Goal: Task Accomplishment & Management: Manage account settings

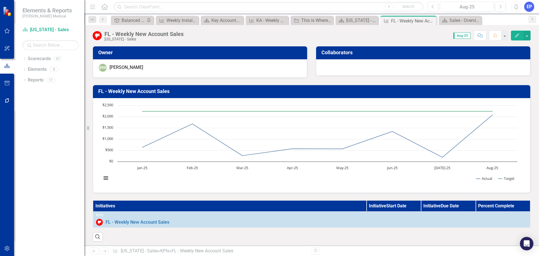
scroll to position [337, 0]
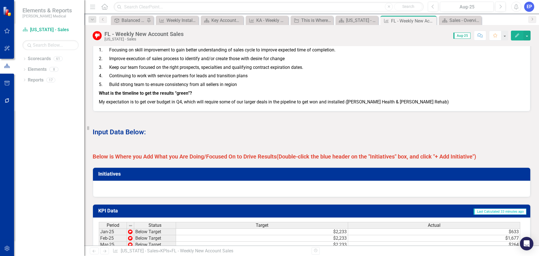
click at [245, 160] on strong "Below is Where you Add What you Are Doing/Focused On to Drive Results" at bounding box center [185, 156] width 184 height 7
click at [529, 37] on button "button" at bounding box center [526, 36] width 7 height 10
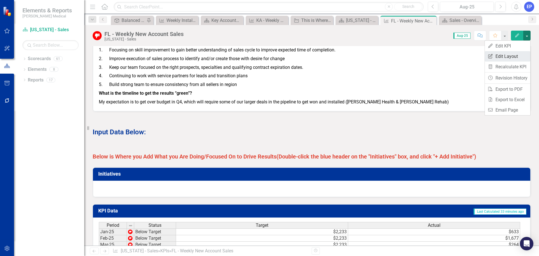
click at [511, 57] on link "Edit Report Edit Layout" at bounding box center [507, 56] width 45 height 10
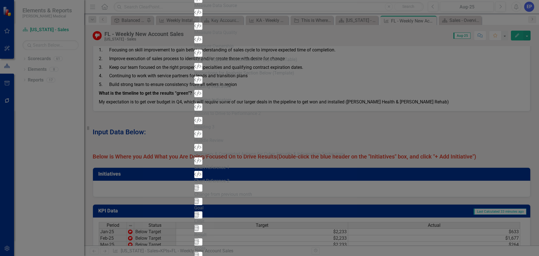
scroll to position [13, 0]
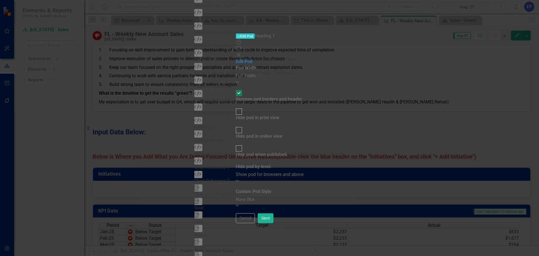
click at [236, 114] on div "Hide pod in print view" at bounding box center [257, 117] width 43 height 6
click at [234, 107] on input "Hide pod in print view" at bounding box center [238, 111] width 9 height 9
checkbox input "true"
click at [236, 151] on div "Hide pod when published" at bounding box center [261, 154] width 51 height 6
click at [234, 144] on input "Hide pod when published" at bounding box center [238, 148] width 9 height 9
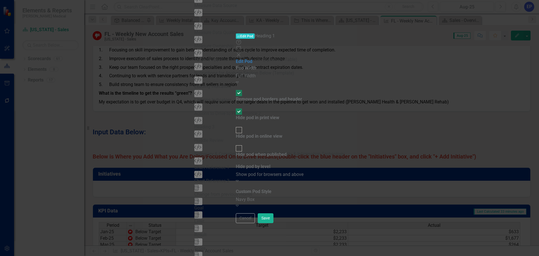
checkbox input "true"
click at [273, 223] on button "Save" at bounding box center [266, 218] width 16 height 10
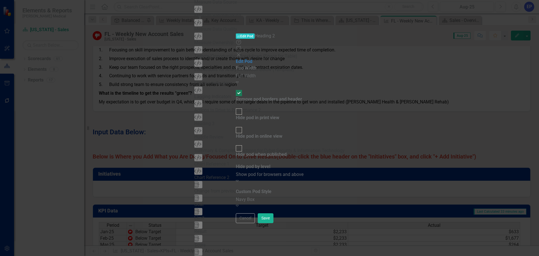
click at [248, 114] on div "Hide pod in print view" at bounding box center [257, 117] width 43 height 6
click at [243, 107] on input "Hide pod in print view" at bounding box center [238, 111] width 9 height 9
checkbox input "true"
click at [248, 151] on div "Hide pod when published" at bounding box center [261, 154] width 51 height 6
click at [243, 144] on input "Hide pod when published" at bounding box center [238, 148] width 9 height 9
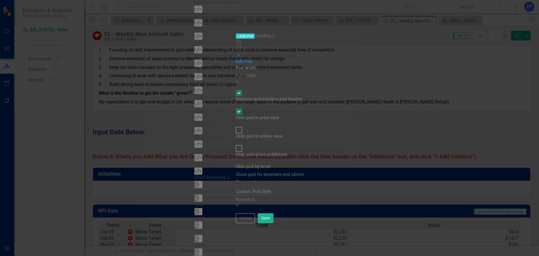
checkbox input "true"
click at [273, 223] on button "Save" at bounding box center [266, 218] width 16 height 10
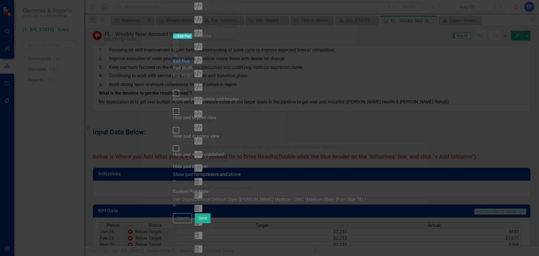
click at [221, 96] on div "Remove pod borders and header" at bounding box center [206, 99] width 66 height 6
click at [180, 89] on input "Remove pod borders and header" at bounding box center [176, 93] width 9 height 9
click at [228, 96] on div "Remove pod borders and header" at bounding box center [206, 99] width 66 height 6
click at [180, 89] on input "Remove pod borders and header" at bounding box center [176, 93] width 9 height 9
checkbox input "false"
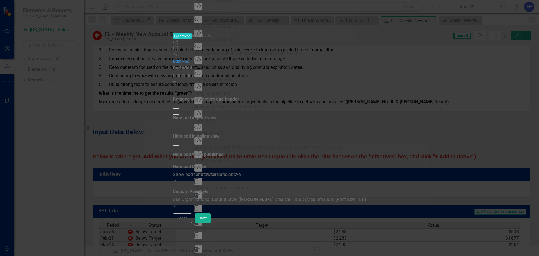
click at [216, 114] on div "Hide pod in print view" at bounding box center [194, 117] width 43 height 6
click at [180, 107] on input "Hide pod in print view" at bounding box center [176, 111] width 9 height 9
checkbox input "true"
click at [224, 151] on div "Hide pod when published" at bounding box center [198, 154] width 51 height 6
click at [180, 144] on input "Hide pod when published" at bounding box center [176, 148] width 9 height 9
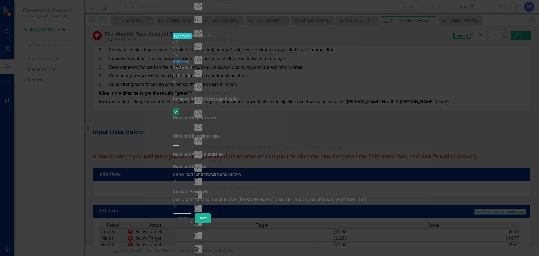
checkbox input "true"
click at [210, 223] on button "Save" at bounding box center [203, 218] width 16 height 10
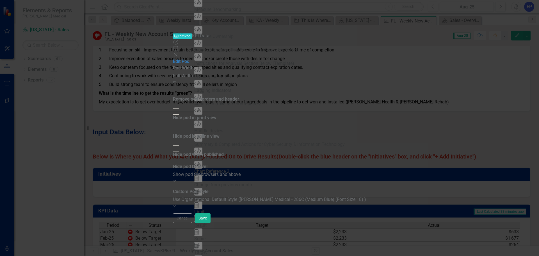
click at [216, 114] on div "Hide pod in print view" at bounding box center [194, 117] width 43 height 6
click at [180, 107] on input "Hide pod in print view" at bounding box center [176, 111] width 9 height 9
checkbox input "true"
click at [224, 151] on div "Hide pod when published" at bounding box center [198, 154] width 51 height 6
click at [180, 144] on input "Hide pod when published" at bounding box center [176, 148] width 9 height 9
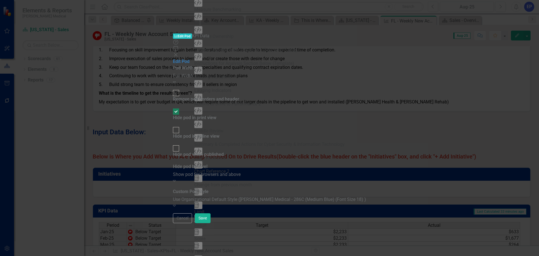
checkbox input "true"
click at [210, 223] on button "Save" at bounding box center [203, 218] width 16 height 10
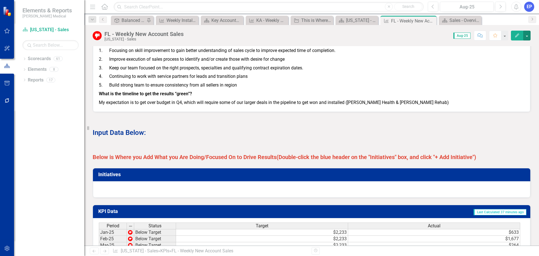
scroll to position [365, 0]
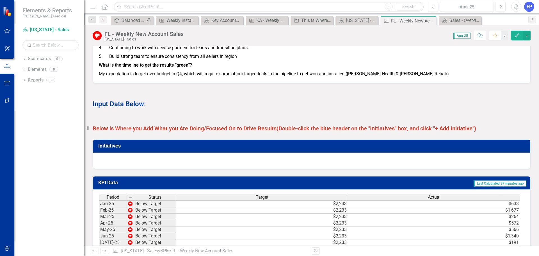
click at [296, 132] on strong "(Double-click the blue header on the "Initiatives" box, and click "+ Add Initia…" at bounding box center [375, 128] width 199 height 7
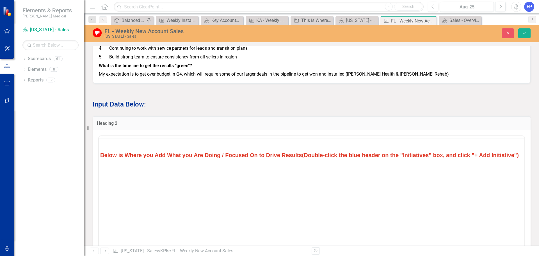
scroll to position [0, 0]
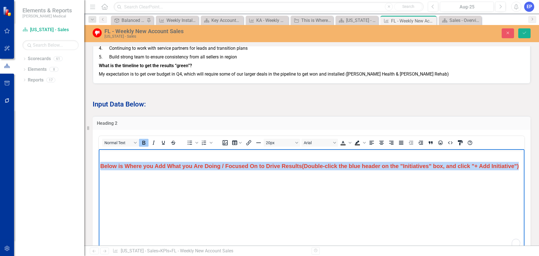
drag, startPoint x: 148, startPoint y: 176, endPoint x: 176, endPoint y: 315, distance: 141.7
click at [99, 161] on html "Below is Where you Add What you Are Doing / Focused On to Drive Results (Double…" at bounding box center [311, 191] width 425 height 84
copy span "Below is Where you Add What you Are Doing / Focused On to Drive Results (Double…"
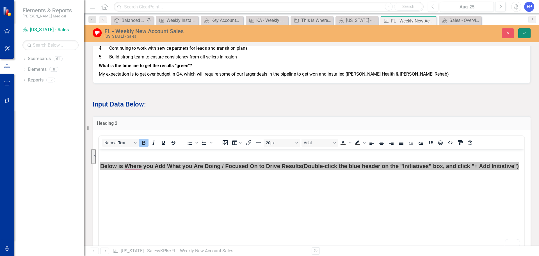
click at [521, 33] on button "Save" at bounding box center [524, 33] width 12 height 10
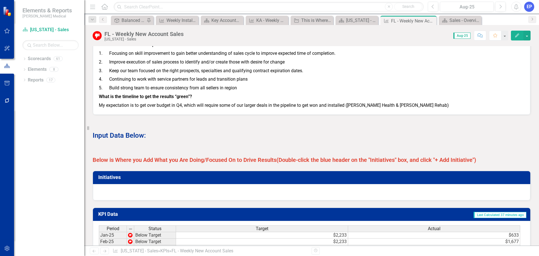
scroll to position [325, 0]
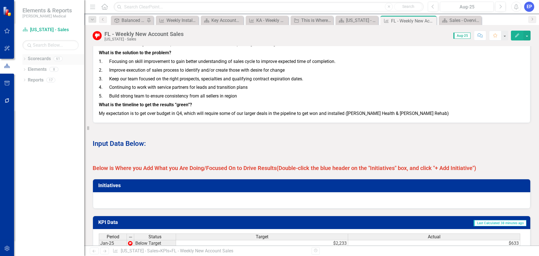
click at [23, 59] on icon "Dropdown" at bounding box center [24, 59] width 4 height 3
click at [21, 145] on icon "Dropdown" at bounding box center [19, 143] width 4 height 3
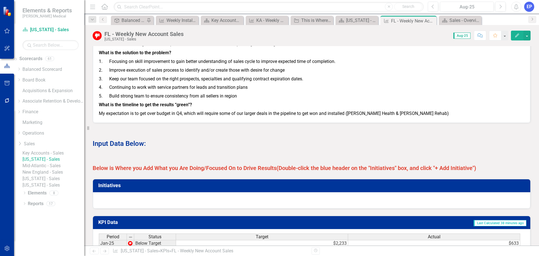
click at [49, 169] on link "Mid-Atlantic - Sales" at bounding box center [53, 165] width 62 height 6
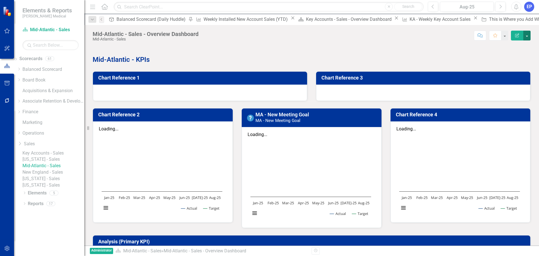
click at [525, 37] on button "button" at bounding box center [526, 36] width 7 height 10
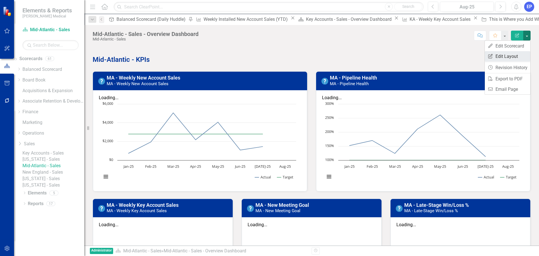
click at [508, 61] on link "Edit Report Edit Layout" at bounding box center [507, 56] width 45 height 10
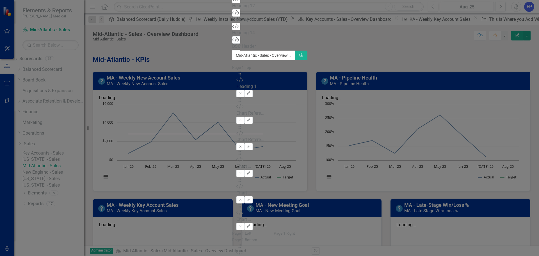
type input "head"
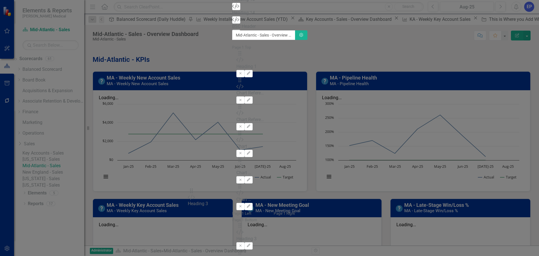
drag, startPoint x: 192, startPoint y: 56, endPoint x: 198, endPoint y: 196, distance: 140.1
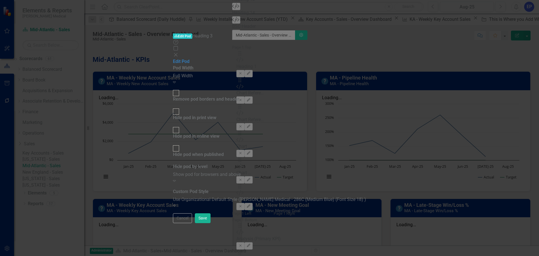
click at [300, 196] on div "Use Organizational Default Style ([PERSON_NAME] Medical - 286C (Medium Blue) (F…" at bounding box center [269, 199] width 193 height 6
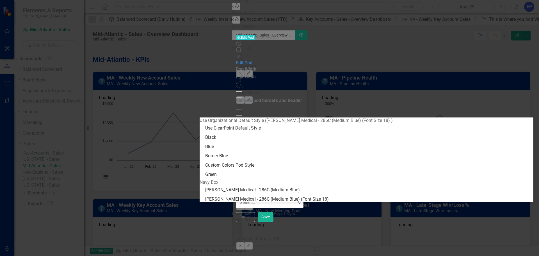
click at [267, 185] on div "Navy Box" at bounding box center [366, 182] width 334 height 6
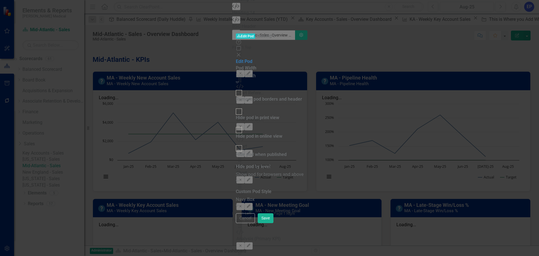
click at [262, 96] on div "Remove pod borders and header" at bounding box center [269, 99] width 66 height 6
click at [243, 89] on input "Remove pod borders and header" at bounding box center [238, 93] width 9 height 9
checkbox input "true"
click at [236, 114] on div "Hide pod in print view" at bounding box center [257, 117] width 43 height 6
click at [235, 107] on input "Hide pod in print view" at bounding box center [238, 111] width 9 height 9
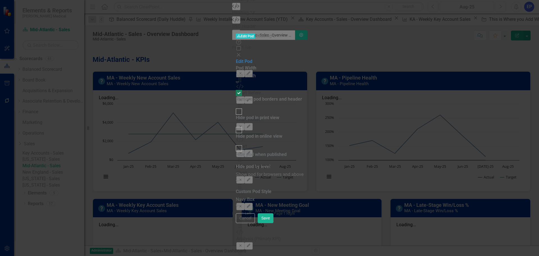
checkbox input "true"
click at [238, 151] on div "Hide pod when published" at bounding box center [261, 154] width 51 height 6
click at [238, 144] on input "Hide pod when published" at bounding box center [238, 148] width 9 height 9
checkbox input "true"
click at [273, 223] on button "Save" at bounding box center [266, 218] width 16 height 10
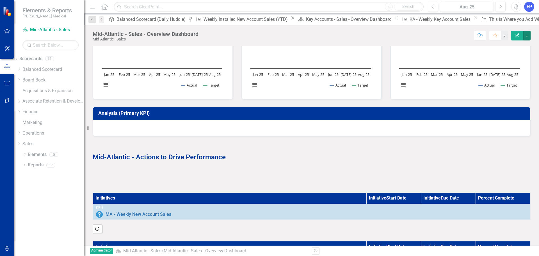
scroll to position [191, 0]
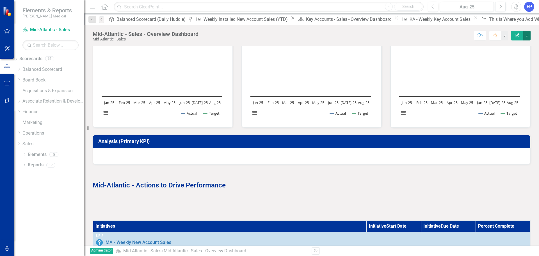
click at [529, 36] on button "button" at bounding box center [526, 36] width 7 height 10
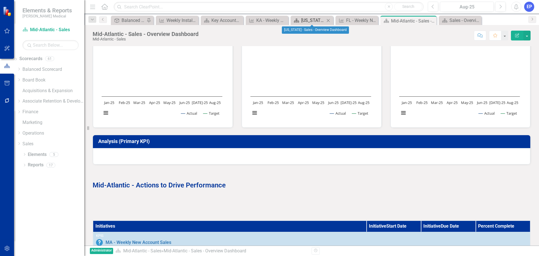
click at [306, 20] on div "[US_STATE] - Sales - Overview Dashboard" at bounding box center [313, 20] width 24 height 7
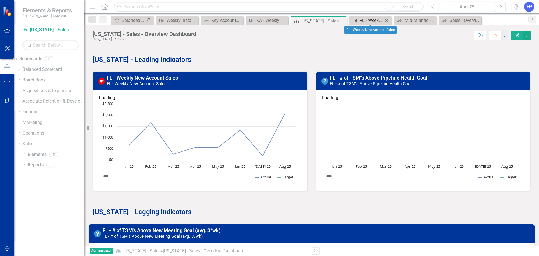
click at [369, 21] on div "FL - Weekly New Account Sales" at bounding box center [371, 20] width 24 height 7
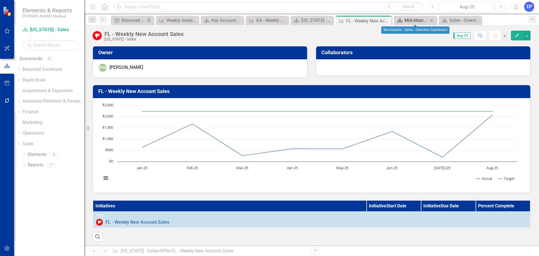
click at [407, 21] on div "Mid-Atlantic - Sales - Overview Dashboard" at bounding box center [416, 20] width 24 height 7
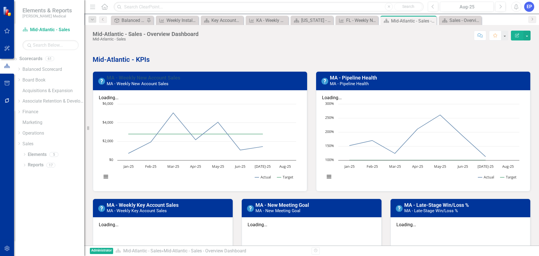
click at [166, 77] on link "MA - Weekly New Account Sales" at bounding box center [144, 78] width 74 height 6
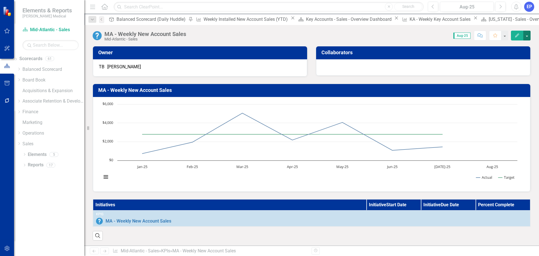
click at [528, 37] on button "button" at bounding box center [526, 36] width 7 height 10
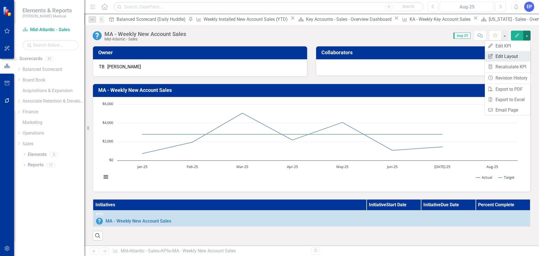
click at [517, 55] on link "Edit Report Edit Layout" at bounding box center [507, 56] width 45 height 10
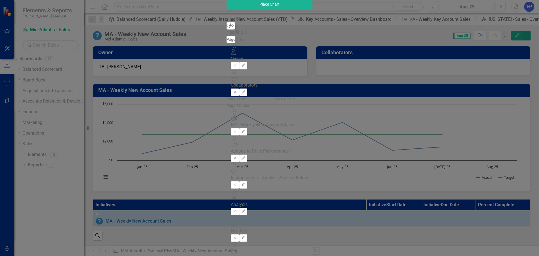
type input "head"
click at [228, 27] on icon "Add" at bounding box center [230, 25] width 4 height 3
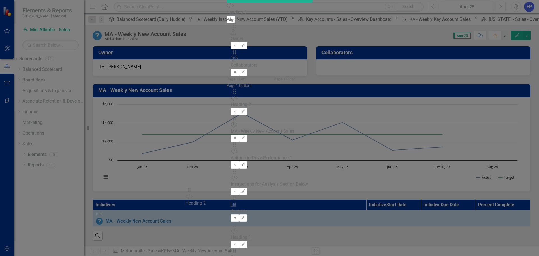
drag, startPoint x: 192, startPoint y: 36, endPoint x: 195, endPoint y: 193, distance: 156.6
click at [245, 242] on icon "Edit" at bounding box center [243, 243] width 4 height 3
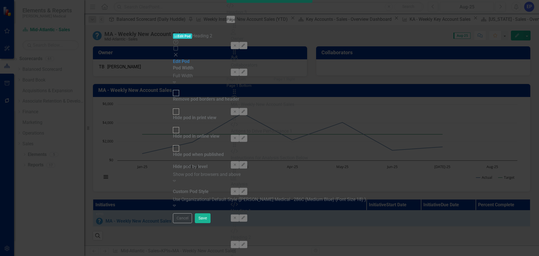
click at [239, 96] on div "Remove pod borders and header" at bounding box center [206, 99] width 66 height 6
click at [180, 89] on input "Remove pod borders and header" at bounding box center [176, 93] width 9 height 9
checkbox input "true"
click at [216, 108] on div "Hide pod in print view" at bounding box center [194, 114] width 43 height 13
click at [180, 107] on input "Hide pod in print view" at bounding box center [176, 111] width 9 height 9
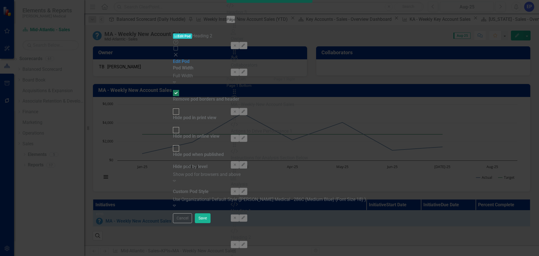
checkbox input "true"
click at [224, 151] on div "Hide pod when published" at bounding box center [198, 154] width 51 height 6
click at [180, 144] on input "Hide pod when published" at bounding box center [176, 148] width 9 height 9
checkbox input "true"
click at [258, 196] on div "Use Organizational Default Style ([PERSON_NAME] Medical - 286C (Medium Blue) (F…" at bounding box center [269, 199] width 193 height 6
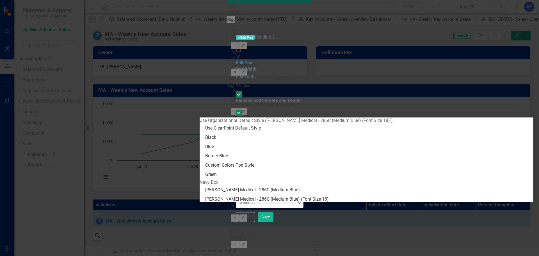
click at [256, 184] on div "Navy Box" at bounding box center [366, 182] width 334 height 6
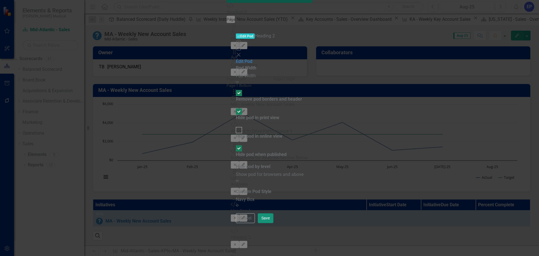
click at [273, 223] on button "Save" at bounding box center [266, 218] width 16 height 10
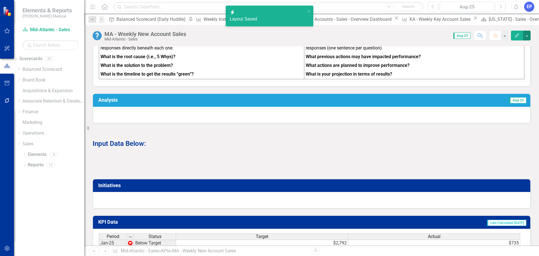
scroll to position [253, 0]
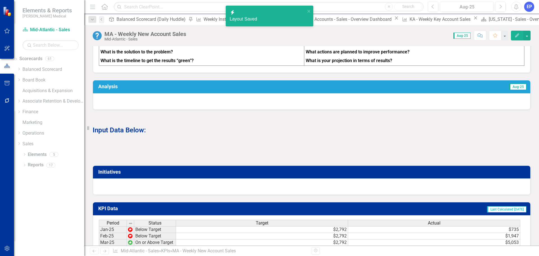
click at [283, 163] on div "Initiatives" at bounding box center [311, 176] width 446 height 37
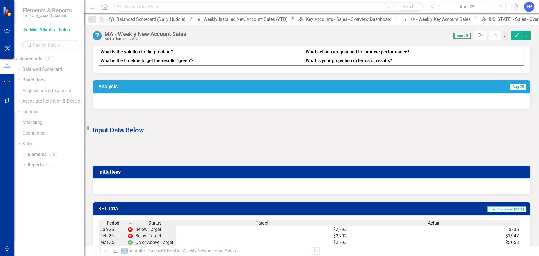
click at [191, 158] on div at bounding box center [312, 150] width 438 height 16
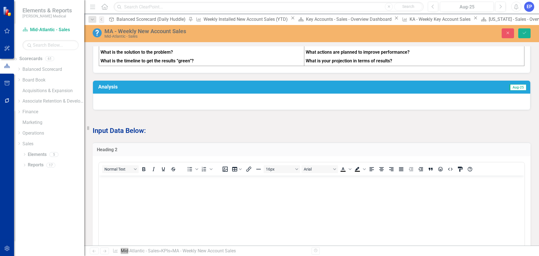
scroll to position [0, 0]
click at [169, 192] on body "Rich Text Area. Press ALT-0 for help." at bounding box center [311, 217] width 425 height 84
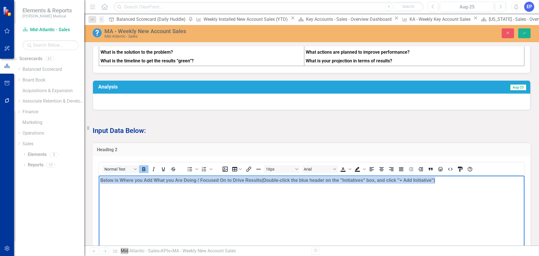
drag, startPoint x: 459, startPoint y: 182, endPoint x: 68, endPoint y: 179, distance: 391.4
click at [99, 179] on html "Below is Where you Add What you Are Doing / Focused On to Drive Results (Double…" at bounding box center [311, 217] width 425 height 84
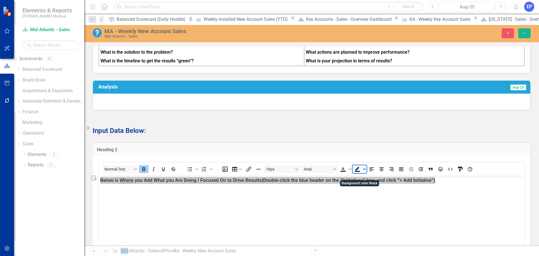
click at [366, 173] on span "Background color Black" at bounding box center [364, 169] width 4 height 8
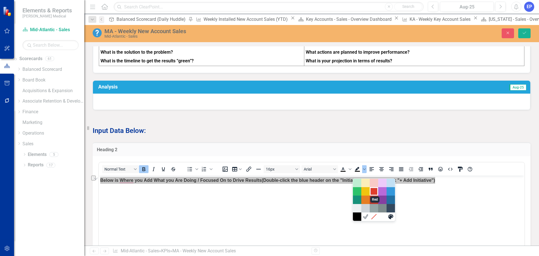
click at [374, 190] on div "Red" at bounding box center [373, 191] width 7 height 7
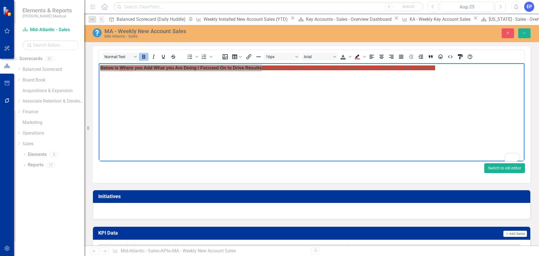
click at [494, 173] on button "Switch to old editor" at bounding box center [504, 168] width 41 height 10
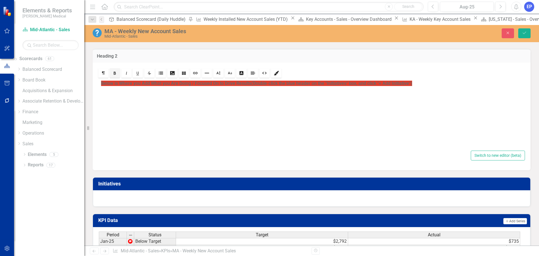
scroll to position [337, 0]
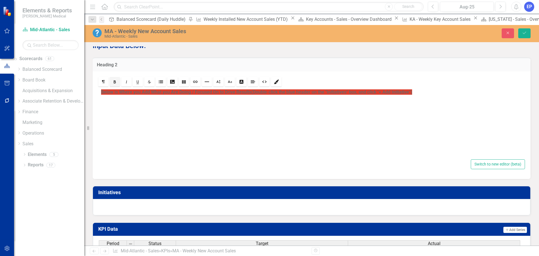
click at [348, 105] on div "Below is Where you Add What you Are Doing / Focused On to Drive Results (Double…" at bounding box center [311, 123] width 426 height 70
click at [411, 95] on strong "(Double-click the blue header on the "Initiatives" box, and click "+ Add Initia…" at bounding box center [331, 91] width 161 height 5
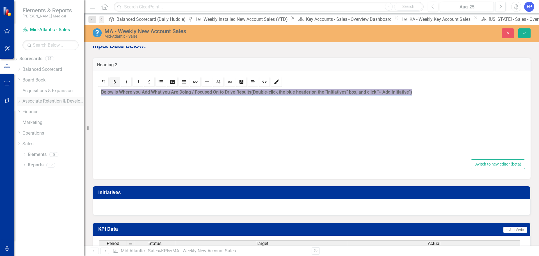
drag, startPoint x: 444, startPoint y: 98, endPoint x: 40, endPoint y: 97, distance: 404.9
click at [40, 97] on div "Elements & Reports [PERSON_NAME] Medical Scorecard Mid-Atlantic - Sales Search …" at bounding box center [269, 128] width 539 height 256
click at [236, 86] on link "Text Color" at bounding box center [241, 82] width 10 height 10
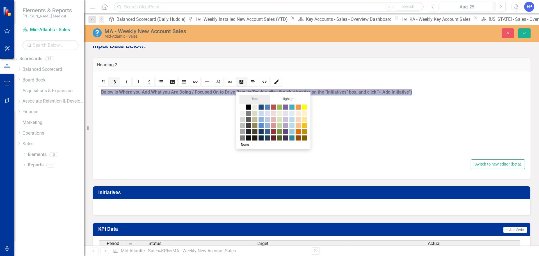
click at [248, 107] on span at bounding box center [249, 107] width 6 height 6
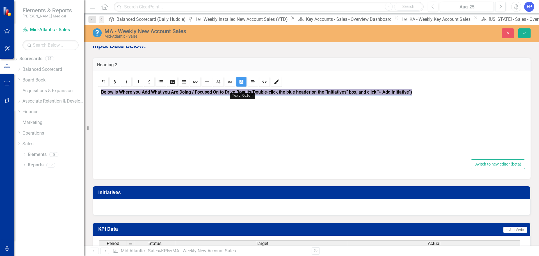
click at [241, 84] on icon "Text Color" at bounding box center [241, 81] width 4 height 4
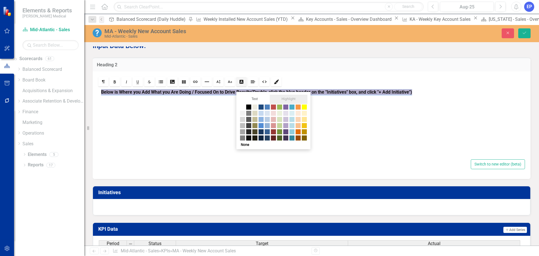
click at [277, 97] on span "Highlight" at bounding box center [289, 99] width 38 height 9
click at [248, 146] on link "None" at bounding box center [244, 145] width 11 height 8
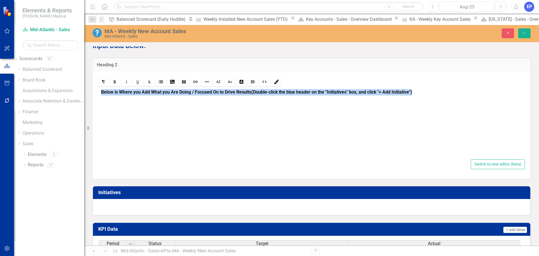
click at [251, 123] on div "Below is Where you Add What you Are Doing / Focused On to Drive Results (Double…" at bounding box center [311, 123] width 426 height 70
drag, startPoint x: 448, startPoint y: 104, endPoint x: 95, endPoint y: 95, distance: 353.4
click at [95, 95] on div "Rich text editor Below is Where you Add What you Are Doing / Focused On to Driv…" at bounding box center [312, 124] width 438 height 107
click at [242, 84] on icon "Text Color" at bounding box center [241, 81] width 4 height 4
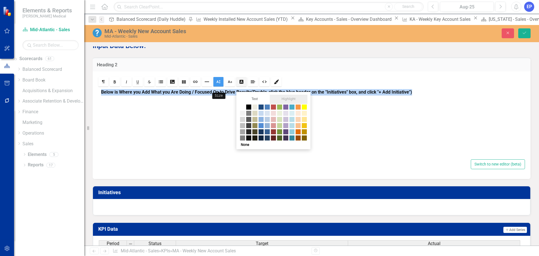
click at [221, 86] on link "Size" at bounding box center [218, 82] width 10 height 10
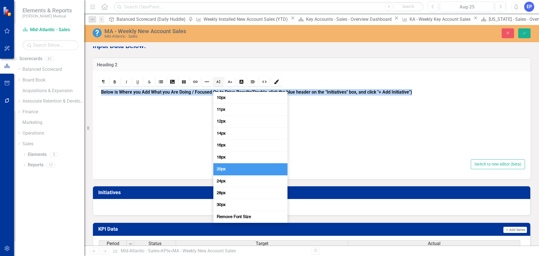
click at [230, 169] on link "20px" at bounding box center [250, 169] width 74 height 12
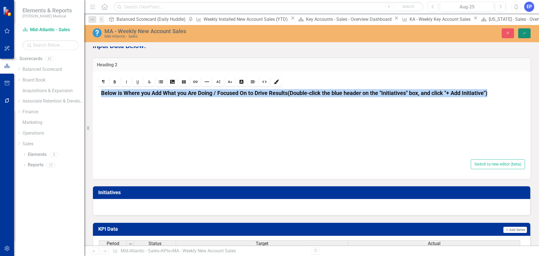
click at [524, 33] on icon "submit" at bounding box center [523, 33] width 3 height 2
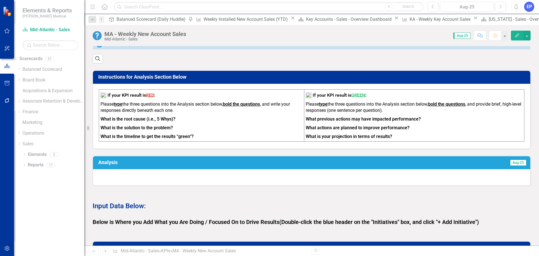
scroll to position [196, 0]
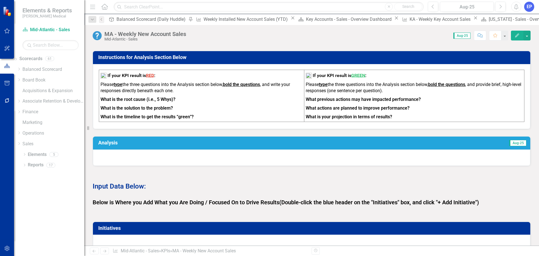
click at [400, 205] on strong "(Double-click the blue header on the "Initiatives" box, and click "+ Add Initia…" at bounding box center [378, 202] width 199 height 7
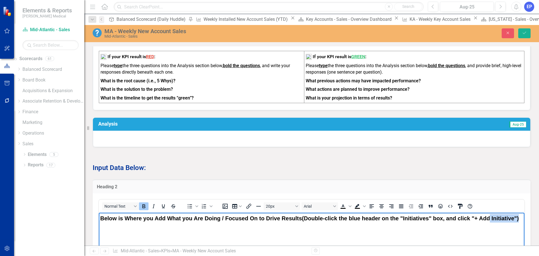
scroll to position [234, 0]
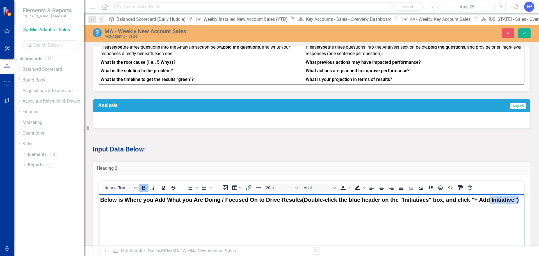
drag, startPoint x: 495, startPoint y: 199, endPoint x: 135, endPoint y: 209, distance: 360.1
click at [135, 203] on p "Below is Where you Add What you Are Doing / Focused On to Drive Results (Double…" at bounding box center [311, 199] width 423 height 8
click at [302, 202] on strong "(Double-click the blue header on the "Initiatives" box, and click "+ Add Initia…" at bounding box center [410, 199] width 217 height 6
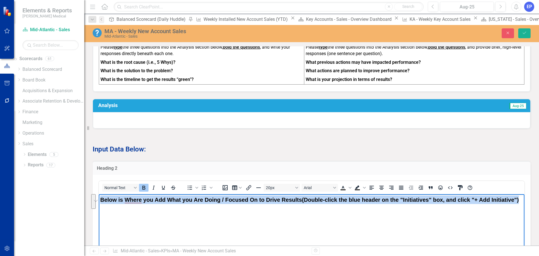
drag, startPoint x: 132, startPoint y: 209, endPoint x: 186, endPoint y: 392, distance: 190.7
click at [99, 194] on html "Below is Where you Add What you Are Doing / Focused On to Drive Results (Double…" at bounding box center [311, 236] width 425 height 84
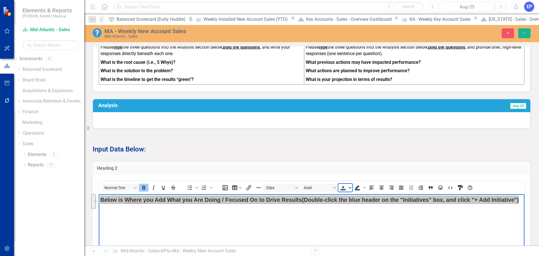
click at [351, 191] on span "Text color Black" at bounding box center [350, 187] width 4 height 8
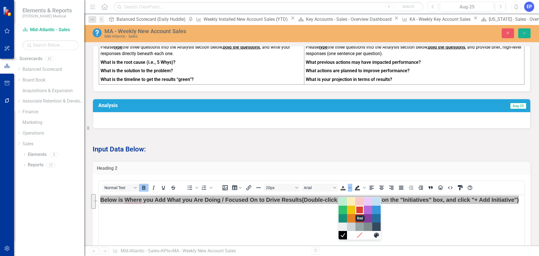
click at [360, 209] on div "Red" at bounding box center [359, 209] width 7 height 7
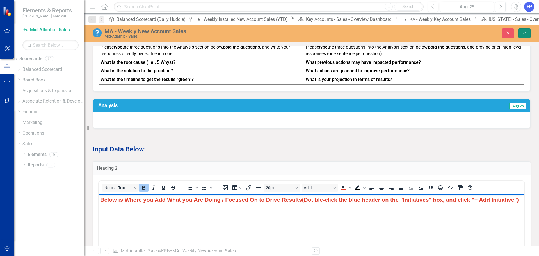
click at [522, 33] on icon "Save" at bounding box center [524, 33] width 5 height 4
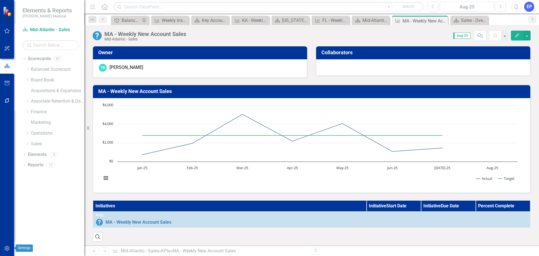
scroll to position [253, 0]
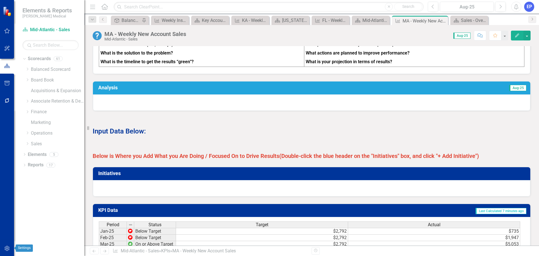
click at [6, 251] on button "button" at bounding box center [7, 248] width 13 height 12
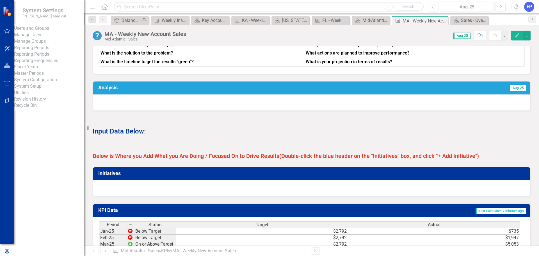
click at [34, 90] on div "System Setup" at bounding box center [49, 86] width 70 height 6
click at [38, 90] on link "System Setup" at bounding box center [49, 86] width 70 height 6
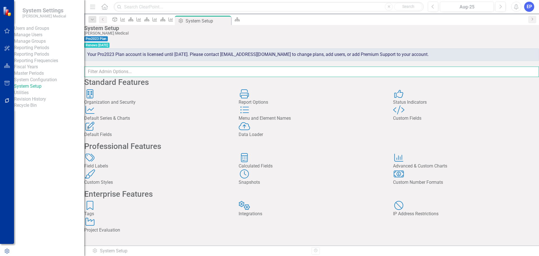
click at [242, 76] on input "text" at bounding box center [311, 71] width 455 height 10
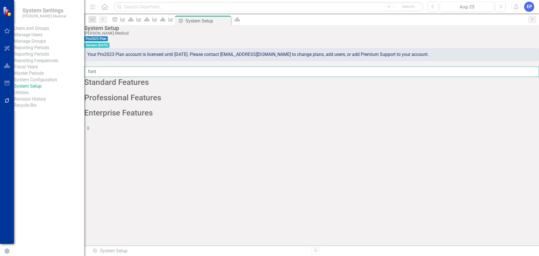
type input "font"
click at [140, 87] on h2 "Standard Features" at bounding box center [311, 82] width 455 height 9
click at [137, 102] on h2 "Professional Features" at bounding box center [311, 97] width 455 height 9
click at [137, 117] on h2 "Enterprise Features" at bounding box center [311, 113] width 455 height 9
drag, startPoint x: 147, startPoint y: 74, endPoint x: 75, endPoint y: 74, distance: 72.1
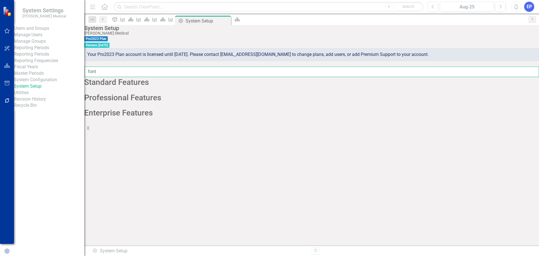
click at [75, 74] on div "System Settings Nixon Medical Users and Groups Manage Users Manage Groups Repor…" at bounding box center [269, 128] width 539 height 256
